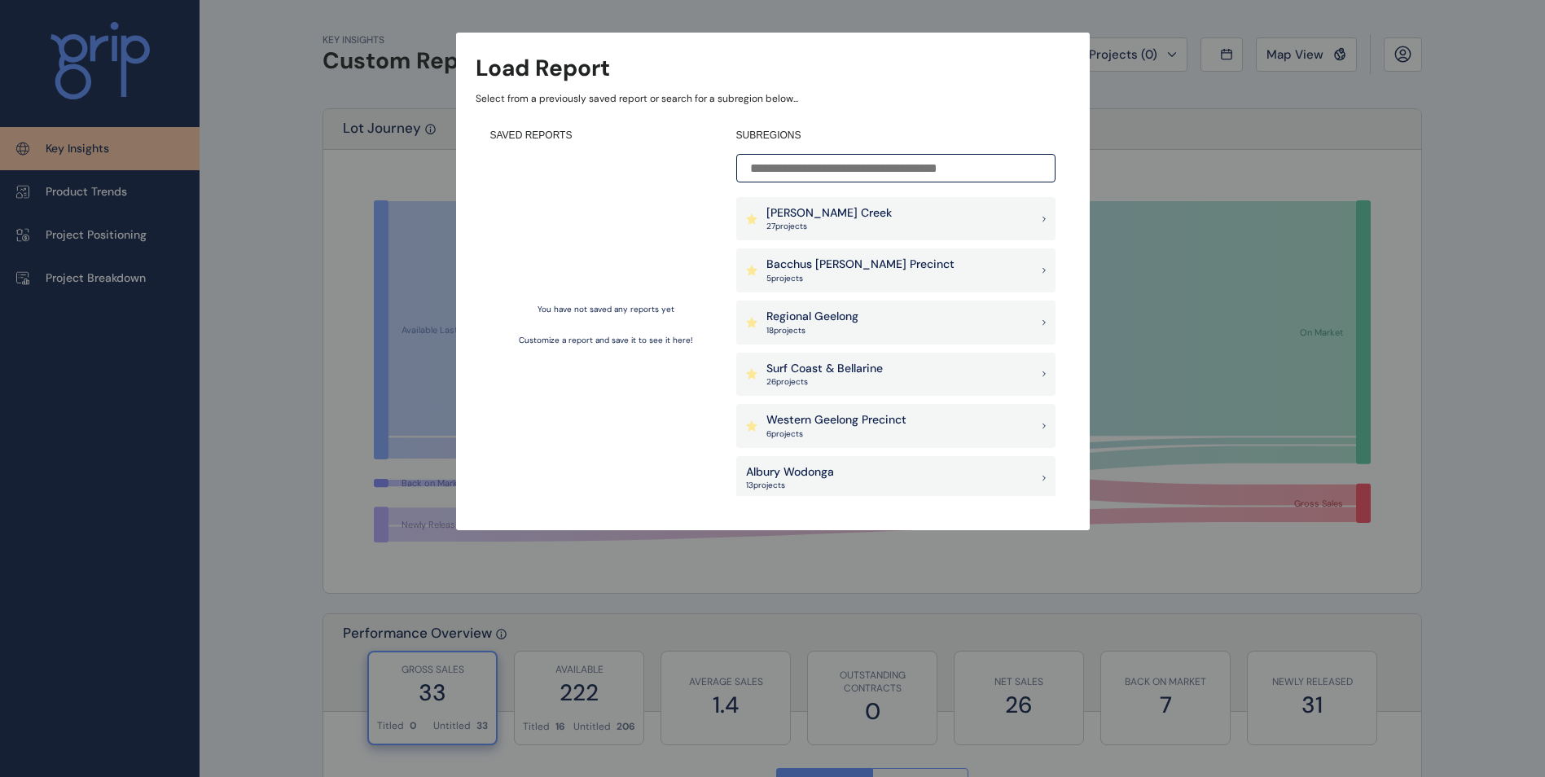
click at [51, 453] on div "Load Report Select from a previously saved report or search for a subregion bel…" at bounding box center [772, 249] width 1545 height 498
drag, startPoint x: 64, startPoint y: 270, endPoint x: 231, endPoint y: 358, distance: 188.4
click at [283, 367] on div "Load Report Select from a previously saved report or search for a subregion bel…" at bounding box center [772, 249] width 1545 height 498
click at [120, 431] on div "Load Report Select from a previously saved report or search for a subregion bel…" at bounding box center [772, 249] width 1545 height 498
click at [88, 198] on div "Load Report Select from a previously saved report or search for a subregion bel…" at bounding box center [772, 249] width 1545 height 498
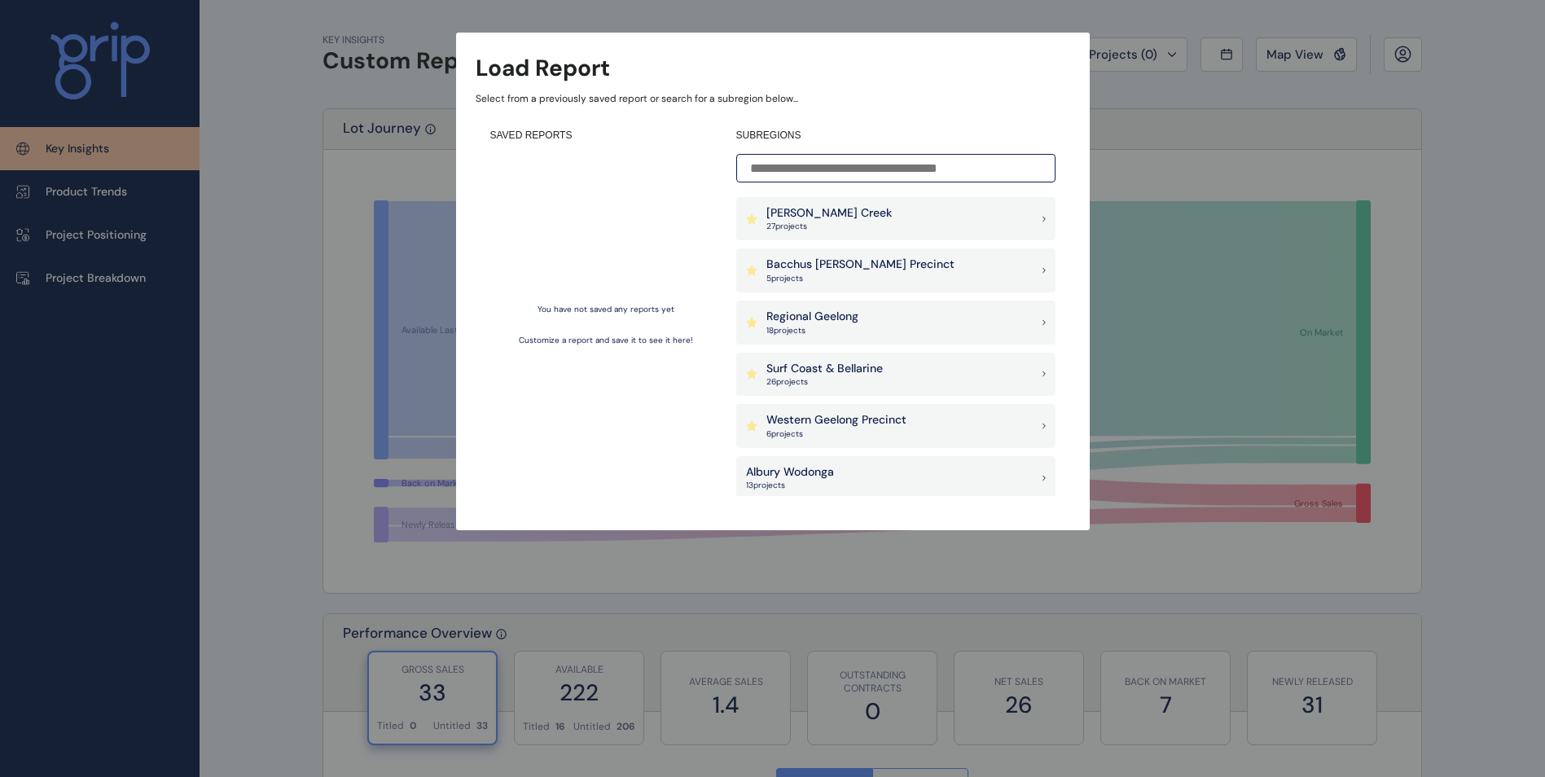
click at [89, 191] on div "Load Report Select from a previously saved report or search for a subregion bel…" at bounding box center [772, 249] width 1545 height 498
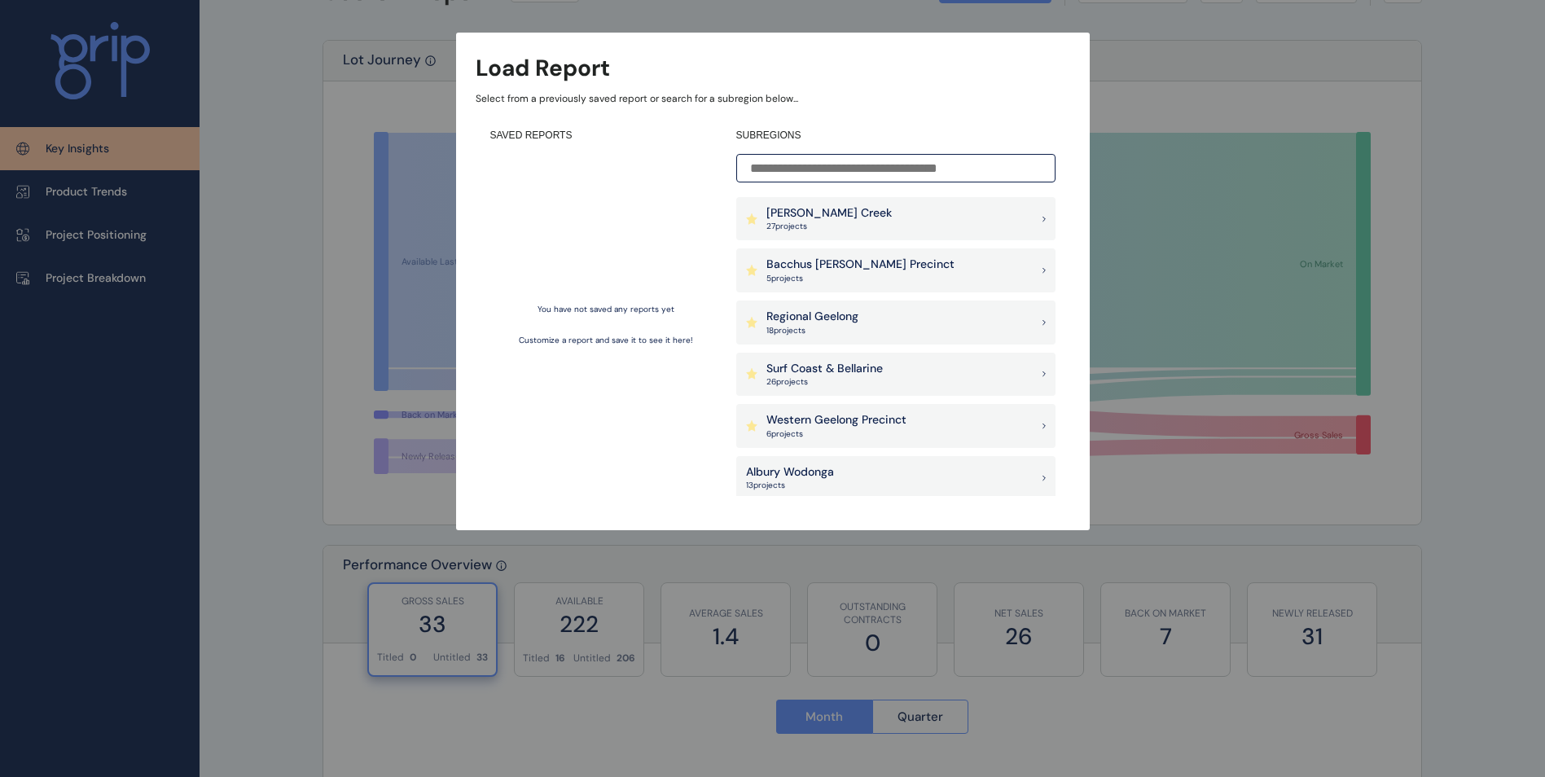
scroll to position [163, 0]
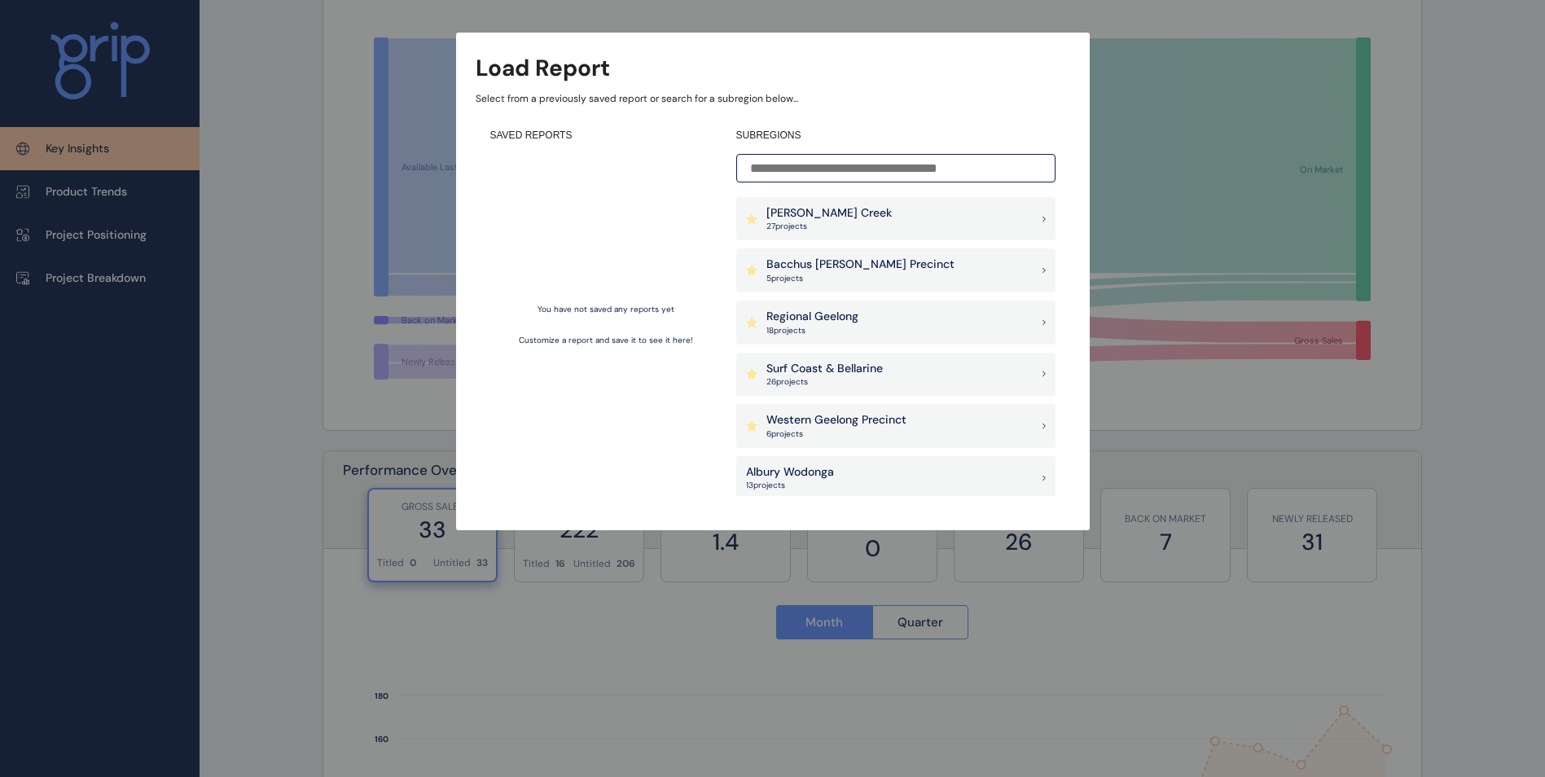
click at [872, 211] on div "[PERSON_NAME] Creek 27 project s" at bounding box center [895, 219] width 319 height 44
